Goal: Task Accomplishment & Management: Manage account settings

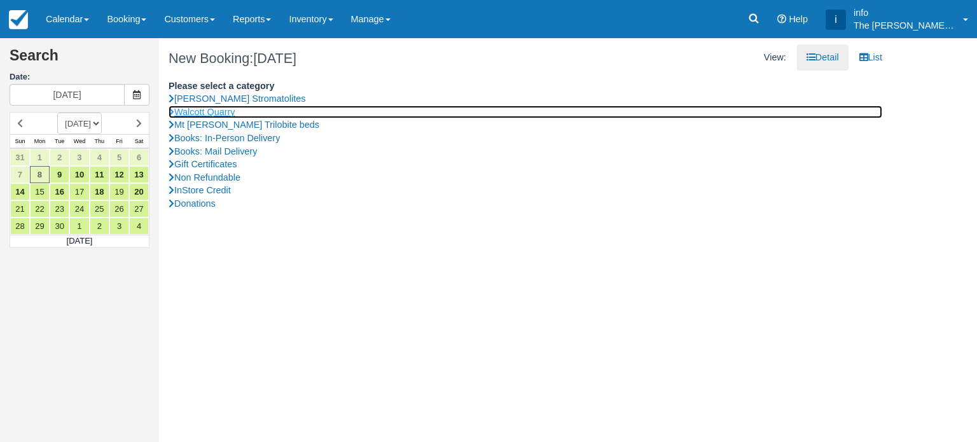
click at [206, 115] on link "Walcott Quarry" at bounding box center [526, 112] width 714 height 13
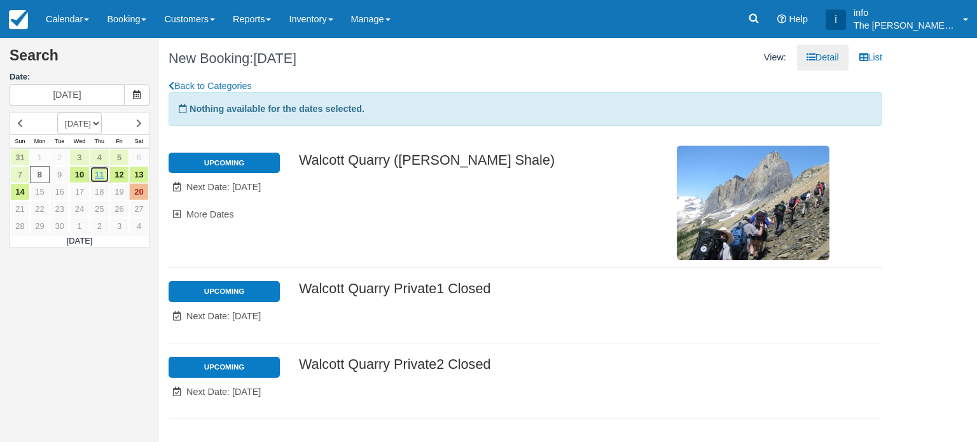
click at [95, 175] on link "11" at bounding box center [100, 174] width 20 height 17
type input "Thu 11 September 2025"
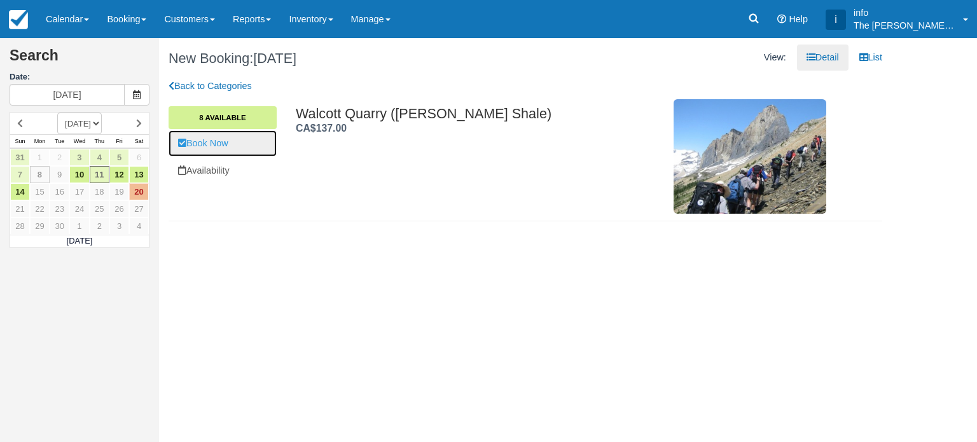
click at [217, 143] on link "Book Now" at bounding box center [223, 143] width 108 height 26
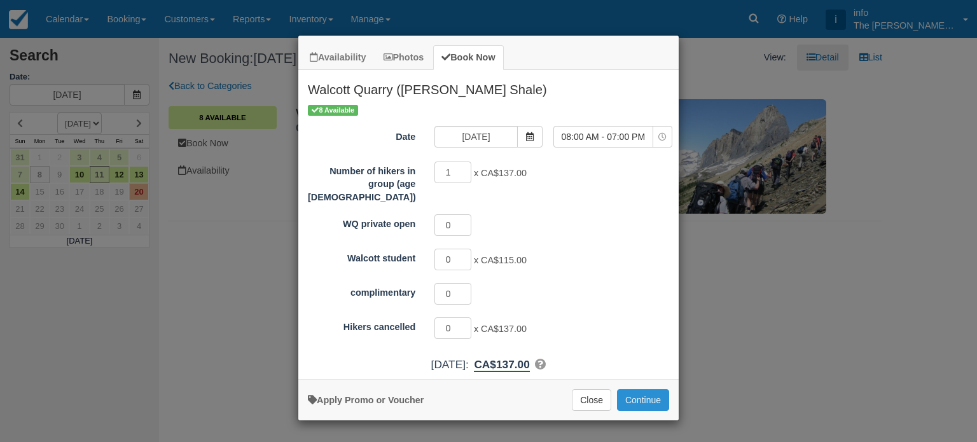
click at [623, 389] on button "Continue" at bounding box center [643, 400] width 52 height 22
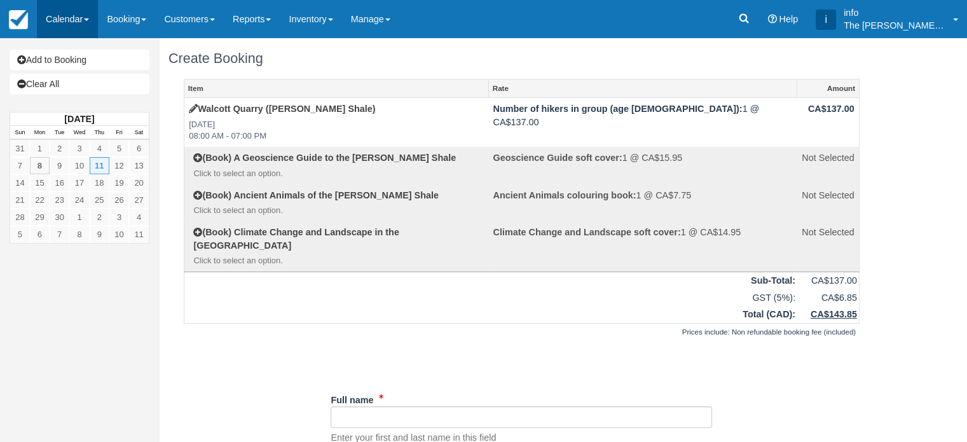
click at [78, 17] on link "Calendar" at bounding box center [67, 19] width 61 height 38
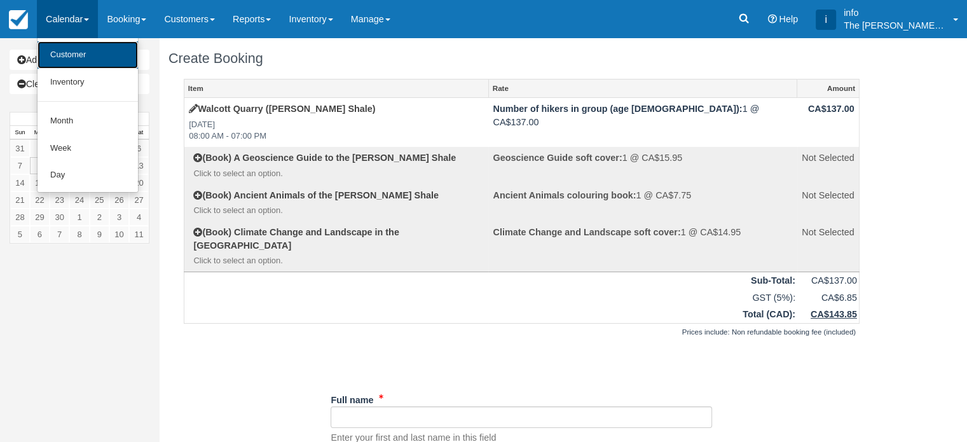
click at [87, 50] on link "Customer" at bounding box center [88, 54] width 100 height 27
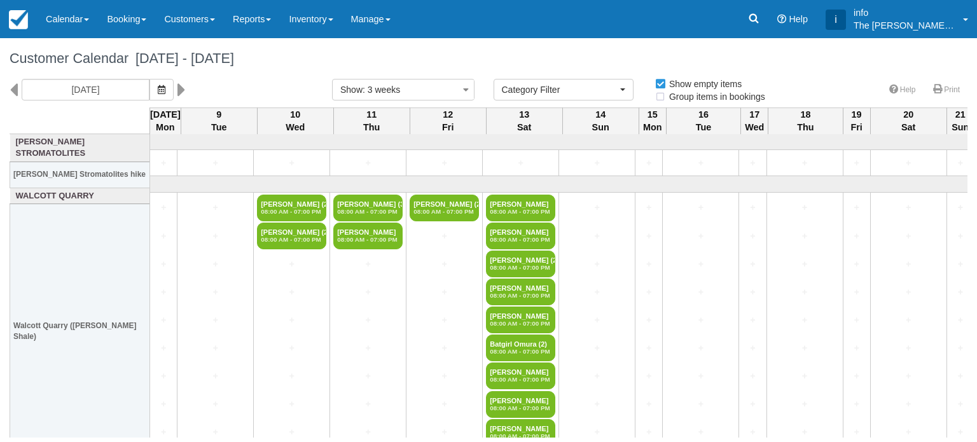
select select
click at [13, 90] on icon at bounding box center [14, 90] width 8 height 22
type input "[DATE]"
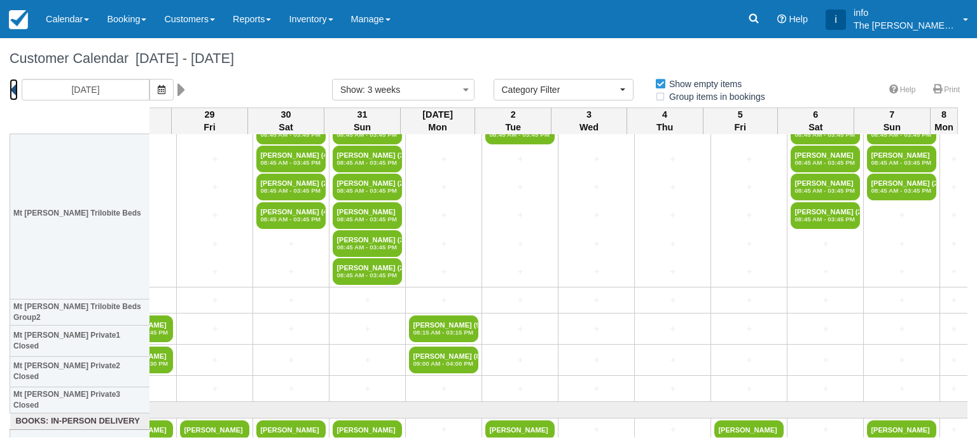
scroll to position [382, 715]
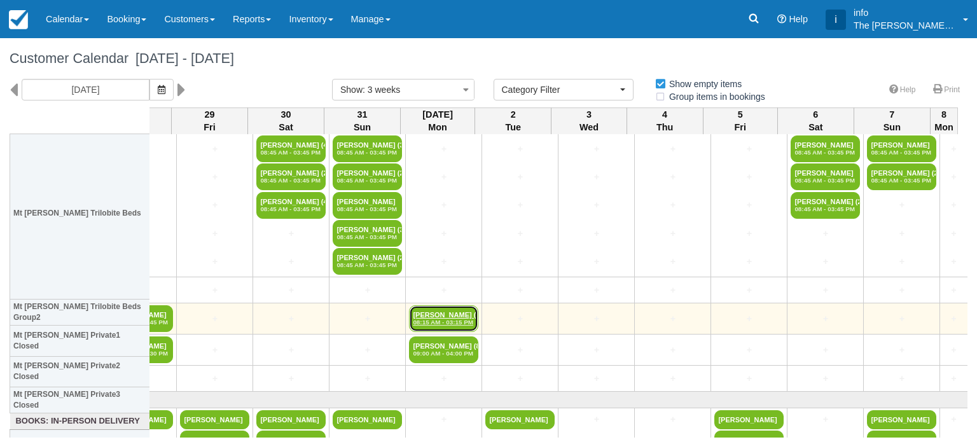
click at [435, 312] on link "[PERSON_NAME] (9) 08:15 AM - 03:15 PM" at bounding box center [443, 318] width 69 height 27
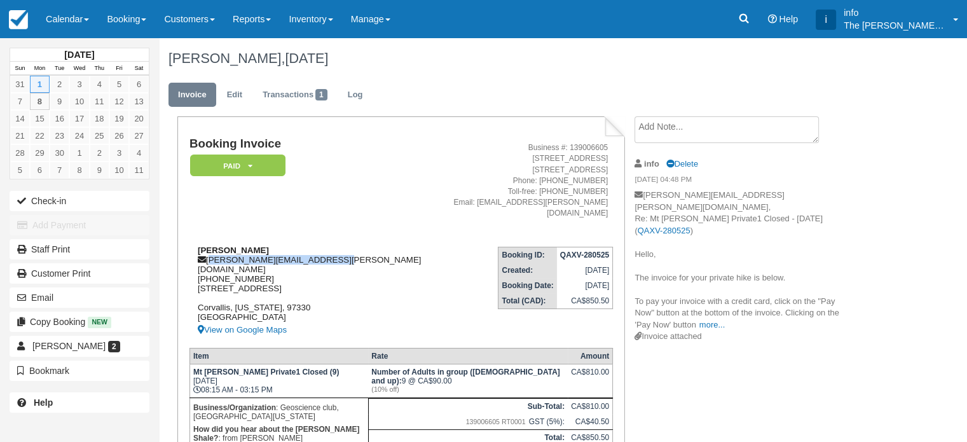
drag, startPoint x: 209, startPoint y: 250, endPoint x: 332, endPoint y: 252, distance: 122.8
click at [332, 252] on div "[PERSON_NAME] [PERSON_NAME][EMAIL_ADDRESS][PERSON_NAME][DOMAIN_NAME] [PHONE_NUM…" at bounding box center [308, 292] width 237 height 92
copy div "[PERSON_NAME][EMAIL_ADDRESS][PERSON_NAME][DOMAIN_NAME]"
